Goal: Check status: Check status

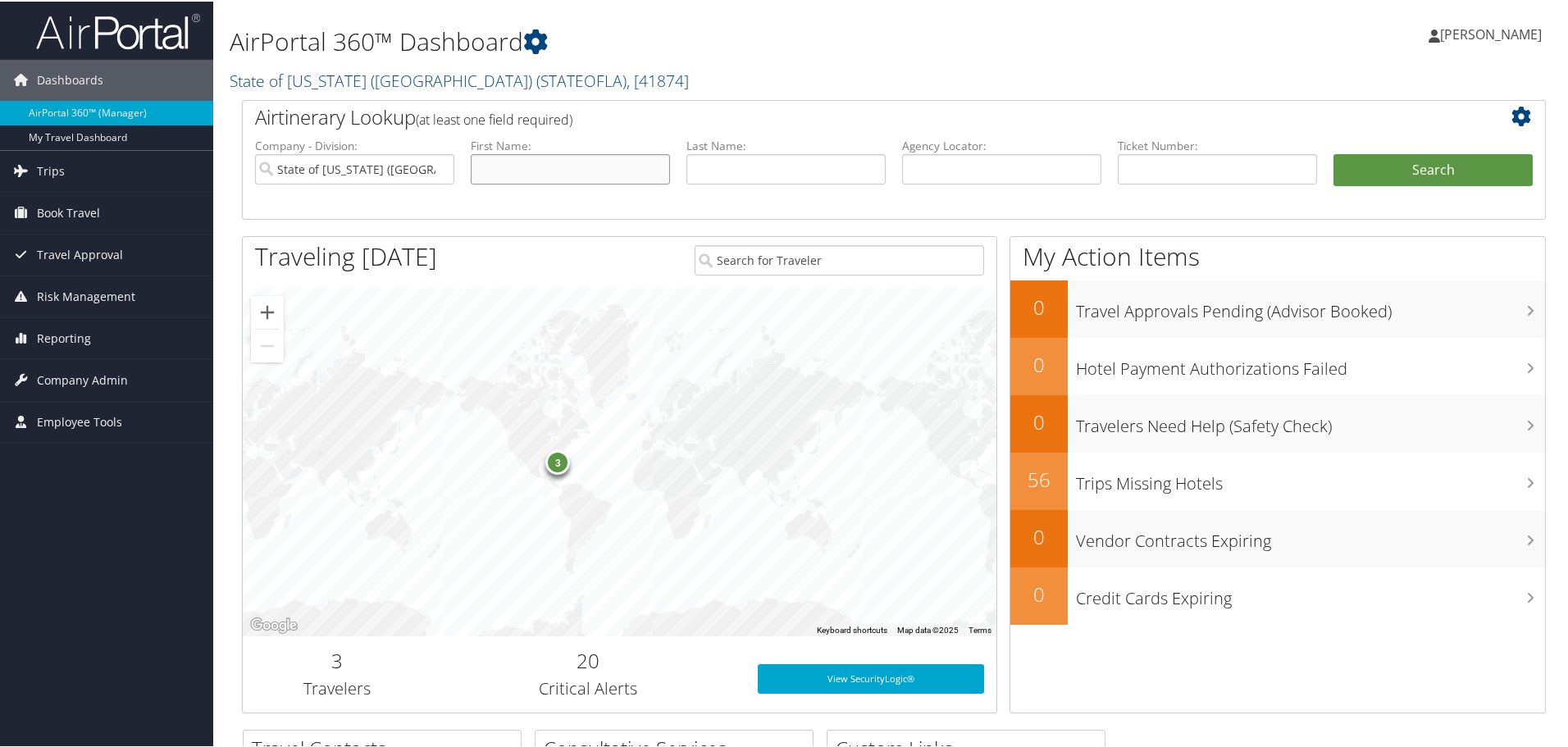
click at [556, 168] on input "text" at bounding box center [571, 167] width 199 height 30
type input "Ronneka"
type input "Robertson"
click at [1380, 166] on button "Search" at bounding box center [1433, 168] width 199 height 33
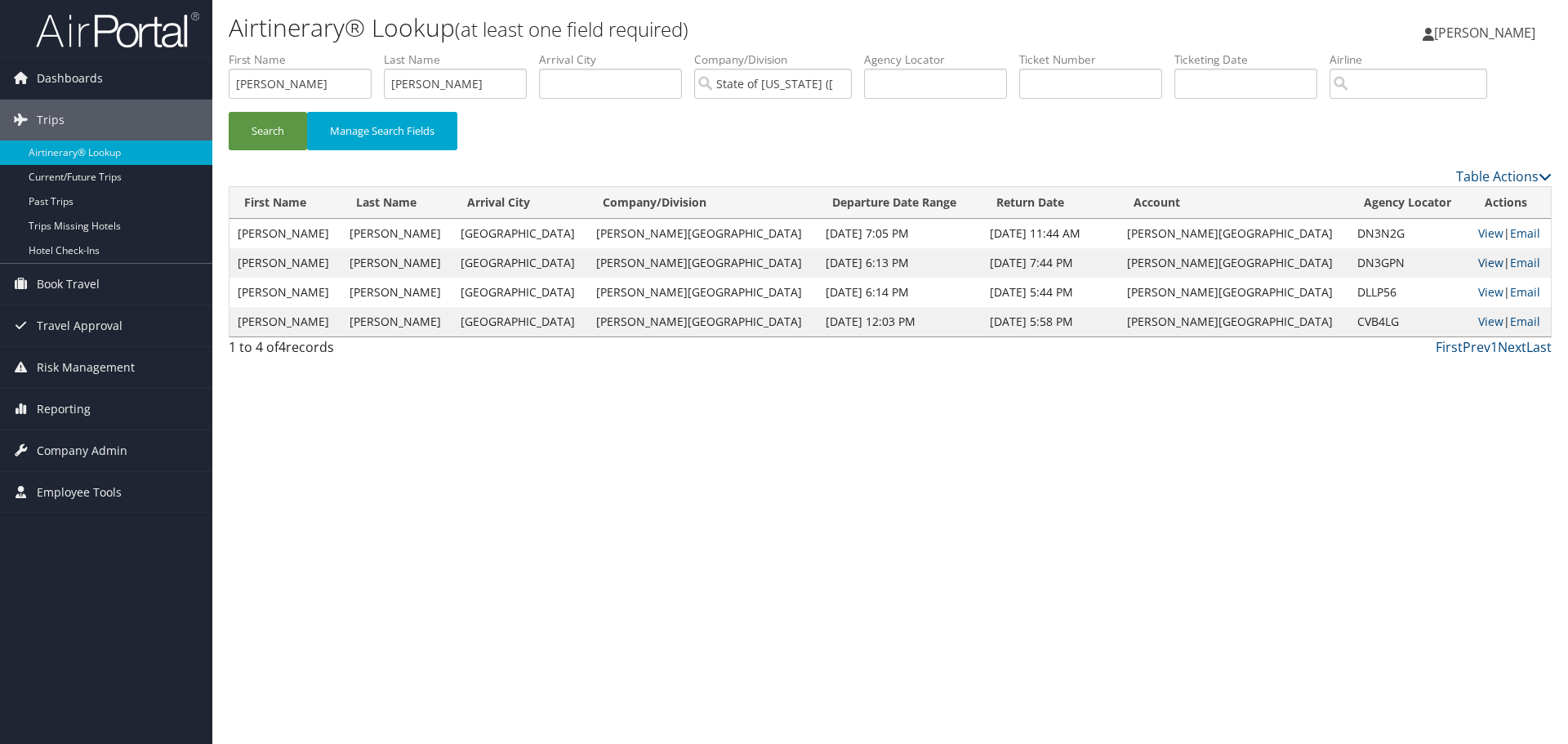
click at [1478, 264] on link "View" at bounding box center [1490, 262] width 25 height 16
click at [1478, 233] on link "View" at bounding box center [1490, 233] width 25 height 16
click at [294, 80] on input "Ronneka" at bounding box center [300, 83] width 143 height 30
click at [291, 80] on input "Ronneka" at bounding box center [300, 83] width 143 height 30
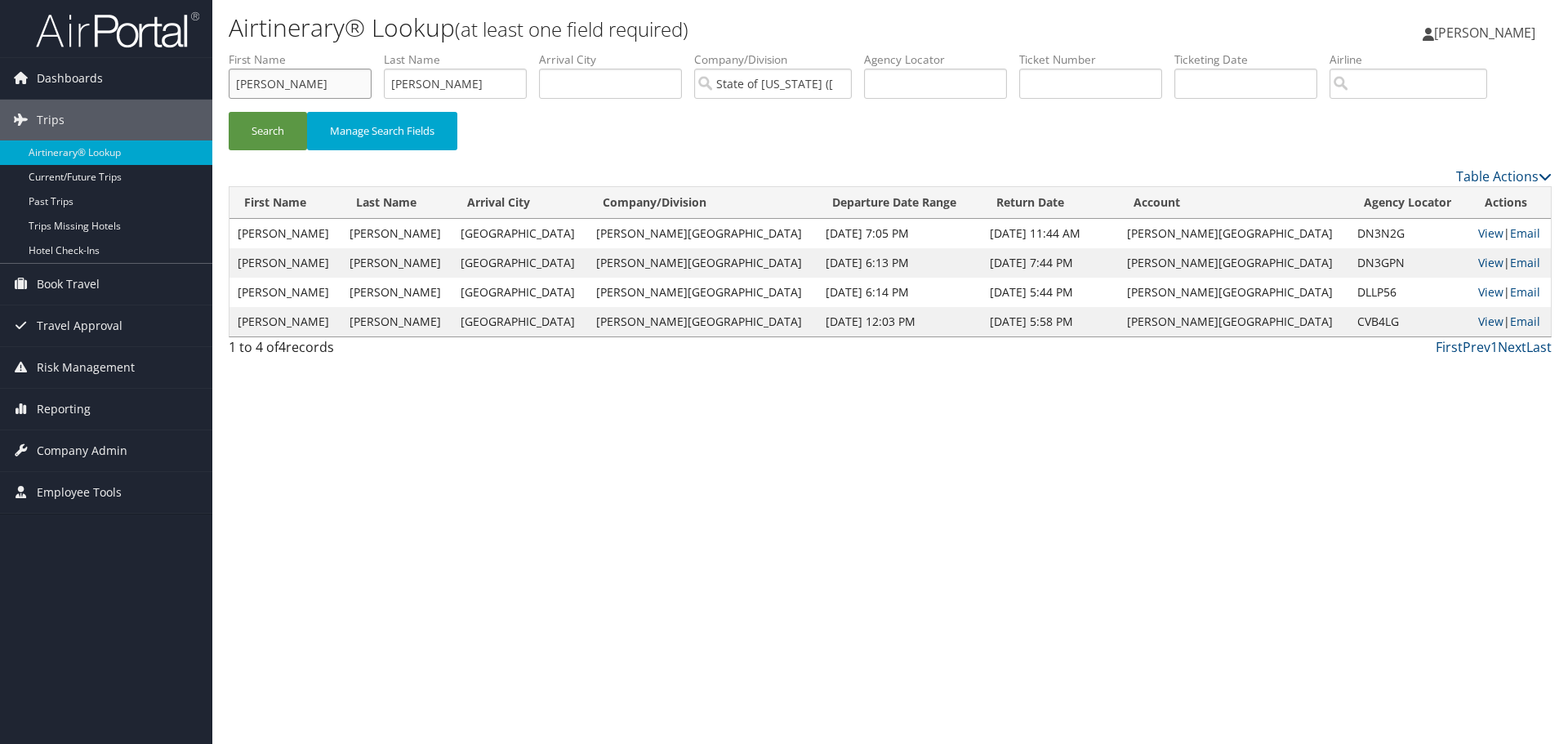
click at [291, 80] on input "Ronneka" at bounding box center [300, 83] width 143 height 30
type input "Kenneth"
type input "Lee"
click at [249, 134] on button "Search" at bounding box center [268, 131] width 79 height 38
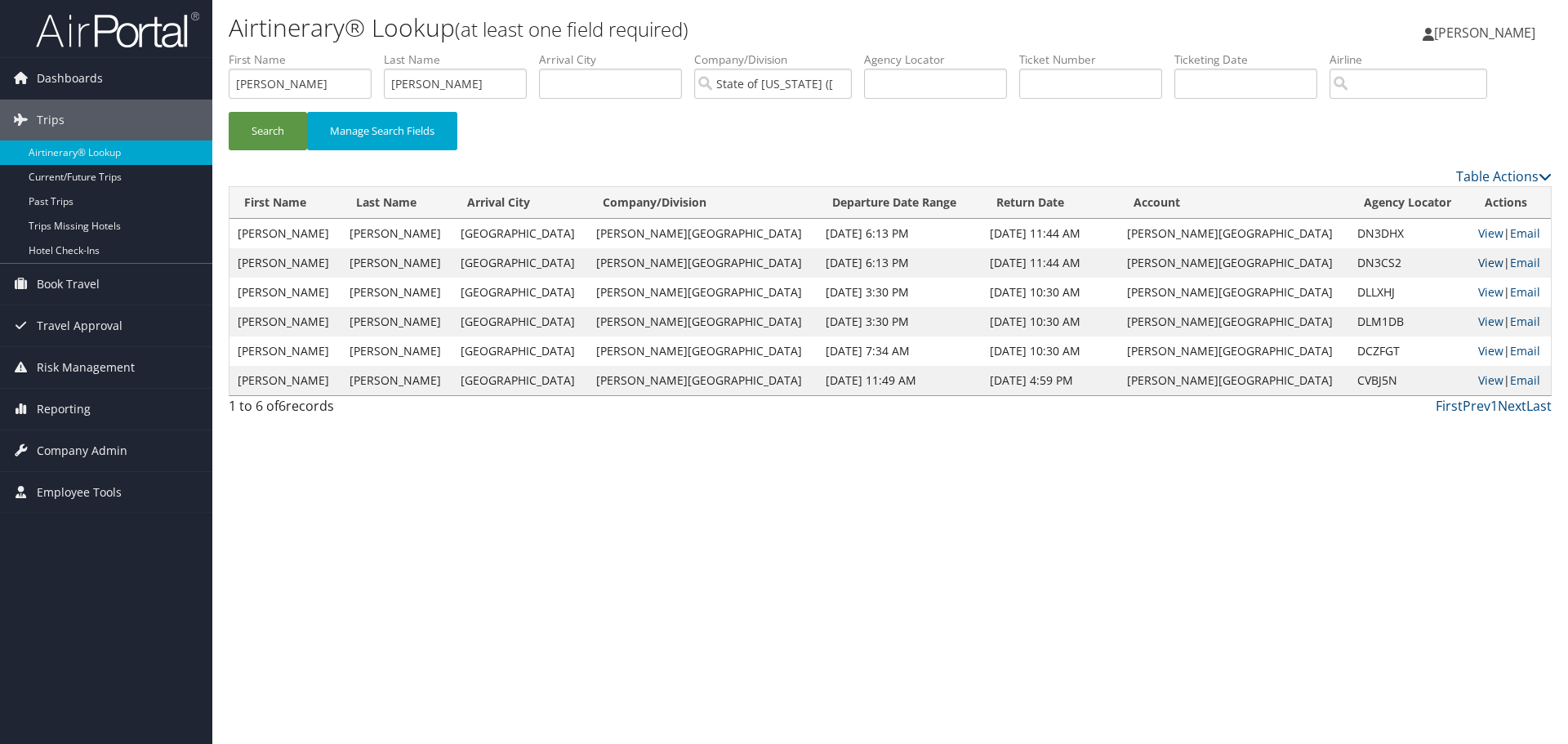
click at [1478, 264] on link "View" at bounding box center [1490, 262] width 25 height 16
click at [323, 85] on input "Kenneth" at bounding box center [300, 83] width 143 height 30
click at [321, 85] on input "Kenneth" at bounding box center [300, 83] width 143 height 30
type input "Hailey"
type input "Giaratano"
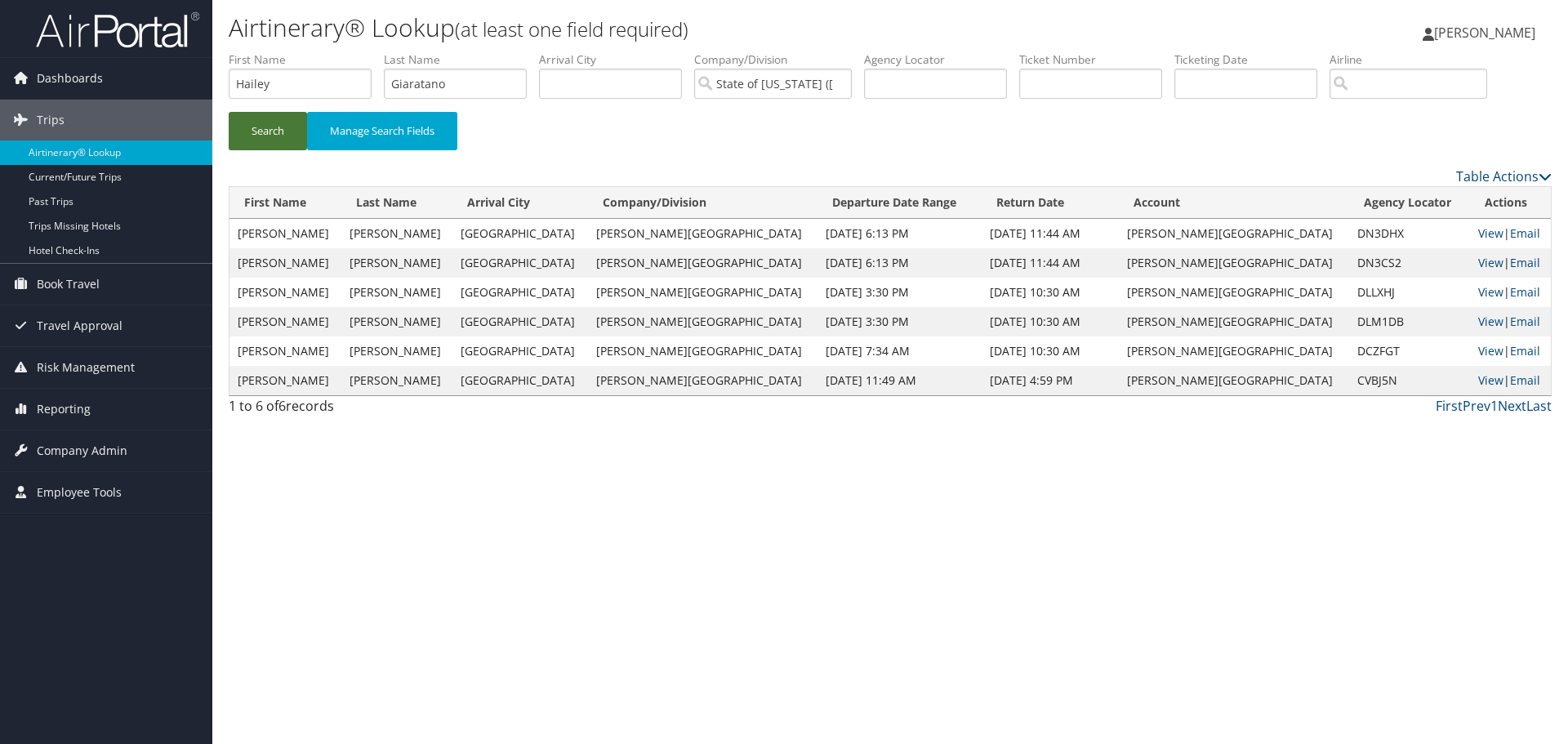
click at [282, 124] on button "Search" at bounding box center [268, 131] width 79 height 38
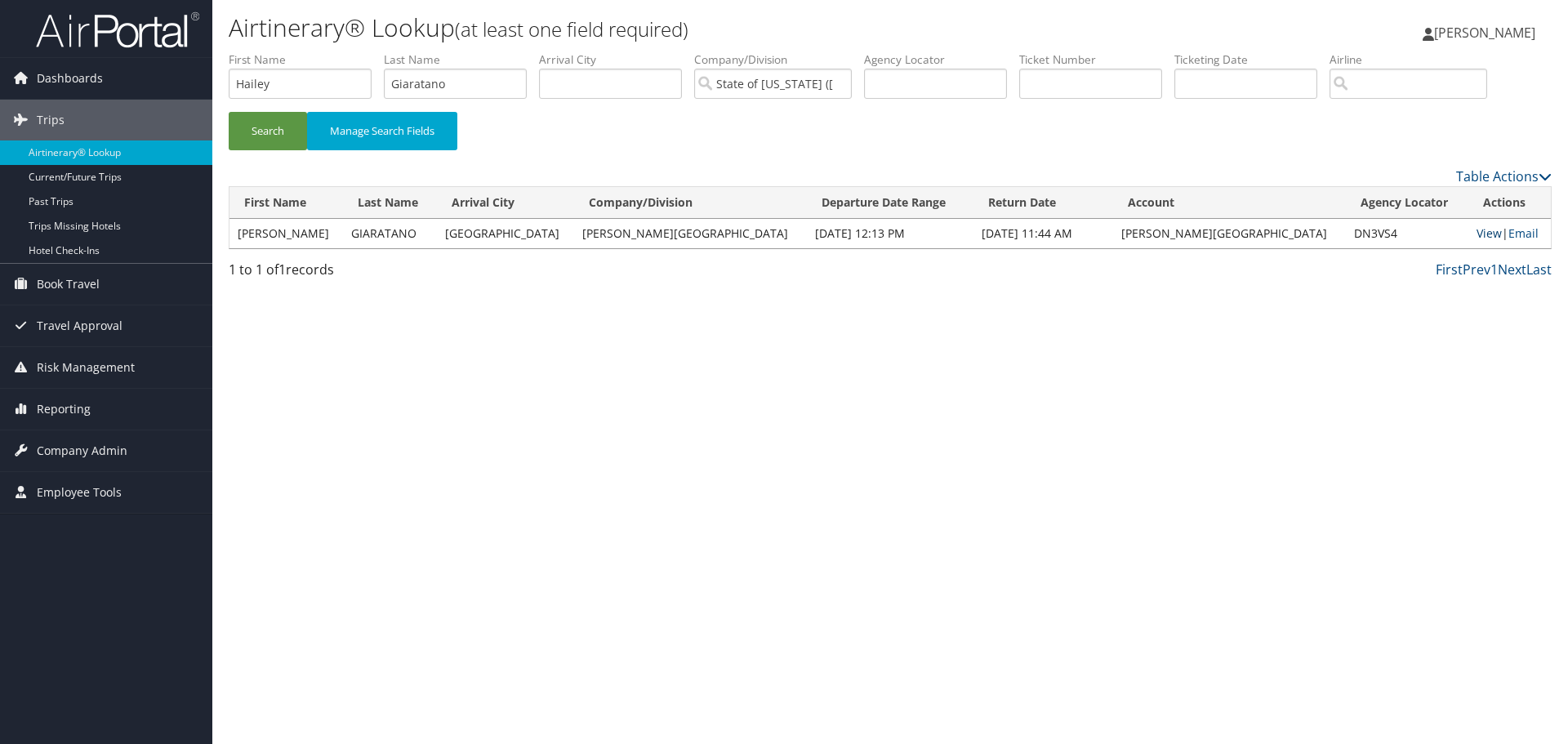
click at [1476, 227] on link "View" at bounding box center [1488, 233] width 25 height 16
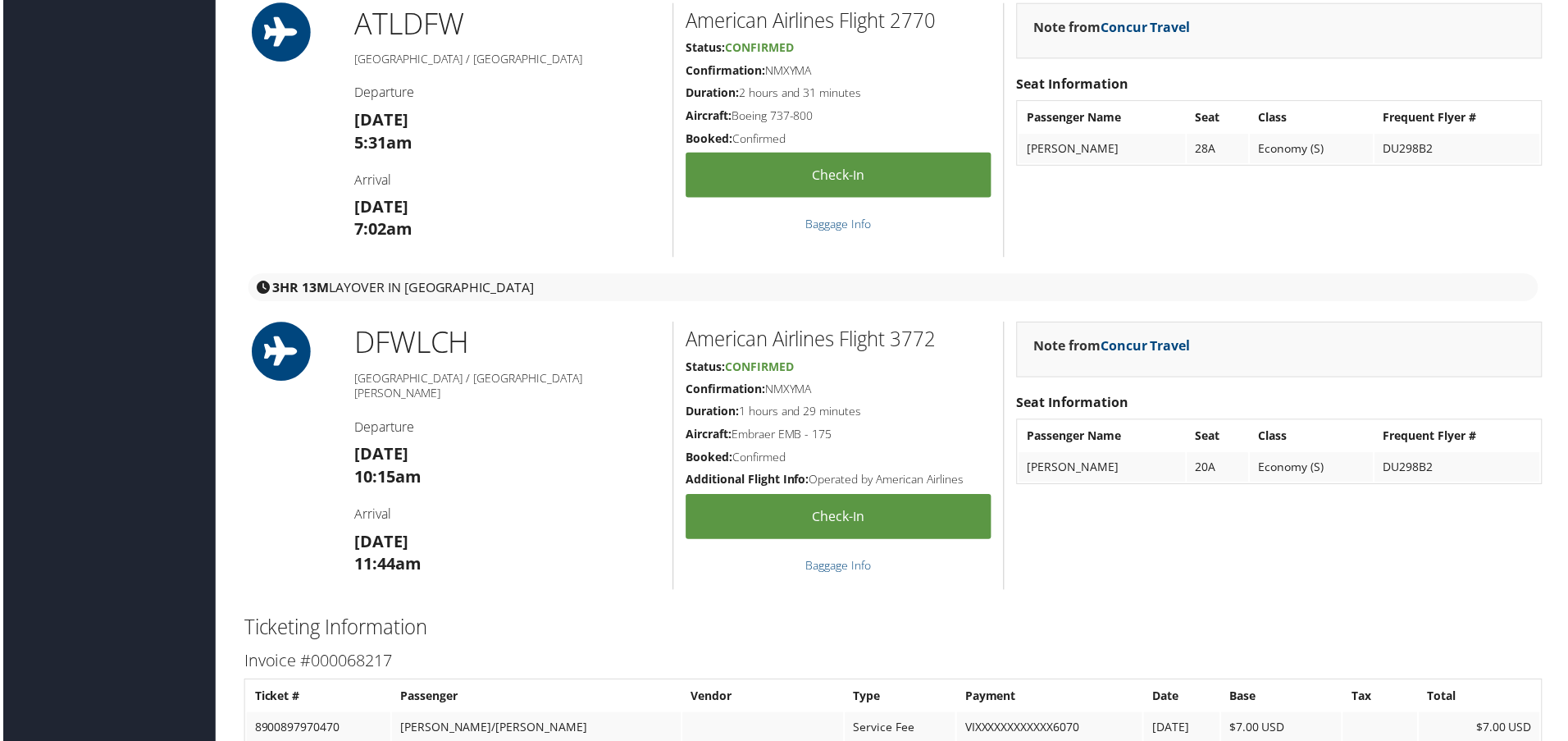
scroll to position [785, 0]
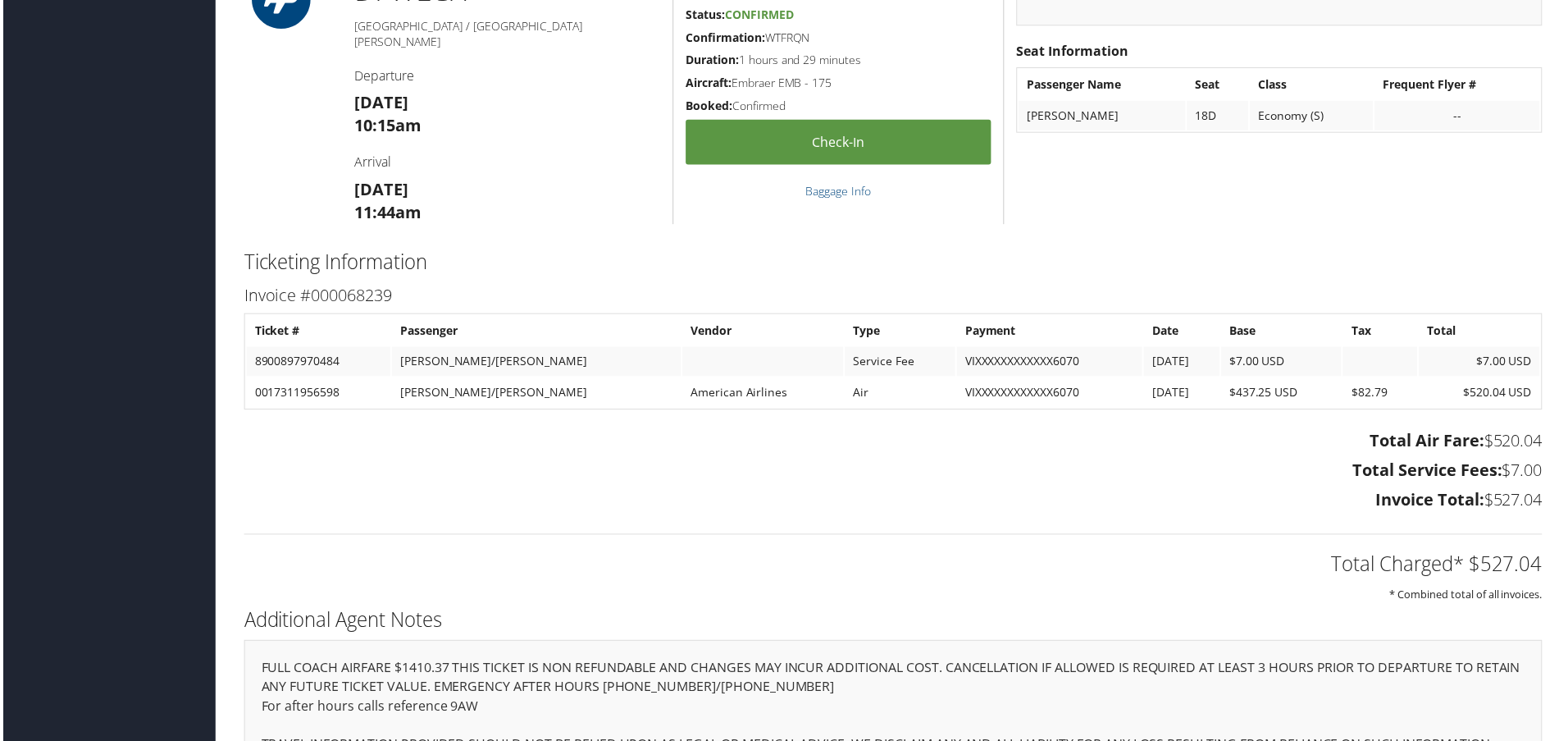
scroll to position [2133, 0]
